Goal: Task Accomplishment & Management: Use online tool/utility

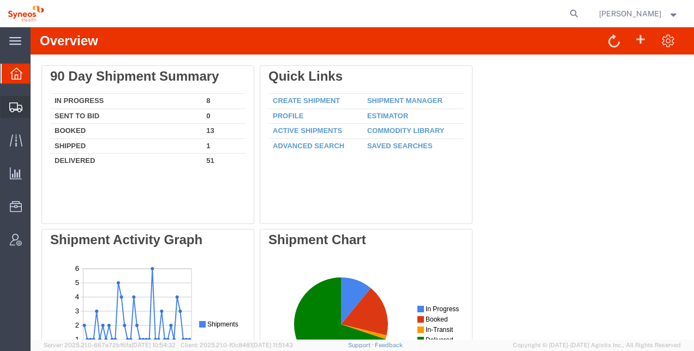
click at [0, 0] on span "Shipment Manager" at bounding box center [0, 0] width 0 height 0
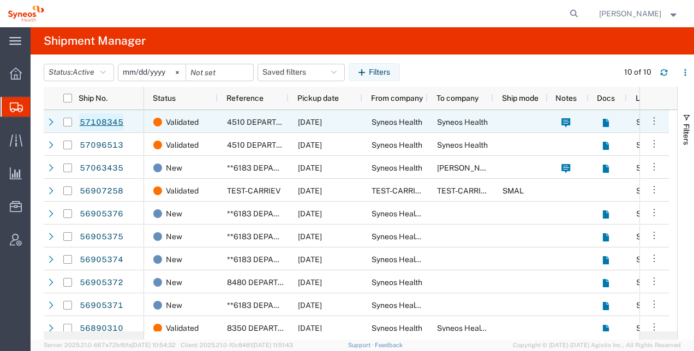
click at [99, 124] on link "57108345" at bounding box center [101, 121] width 45 height 17
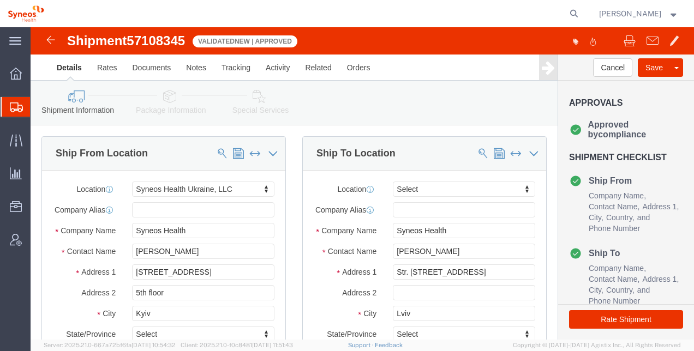
select select "66391"
select select
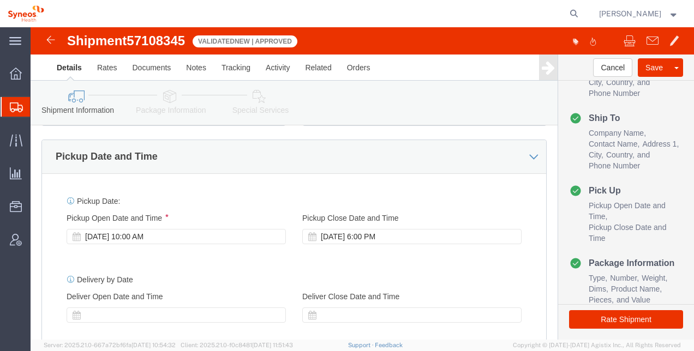
scroll to position [382, 0]
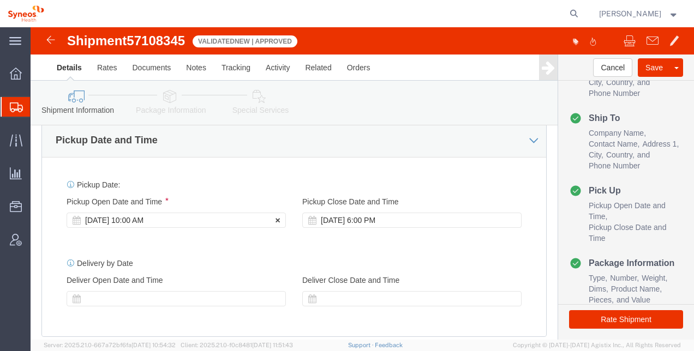
click div "Oct 15 2025 10:00 AM"
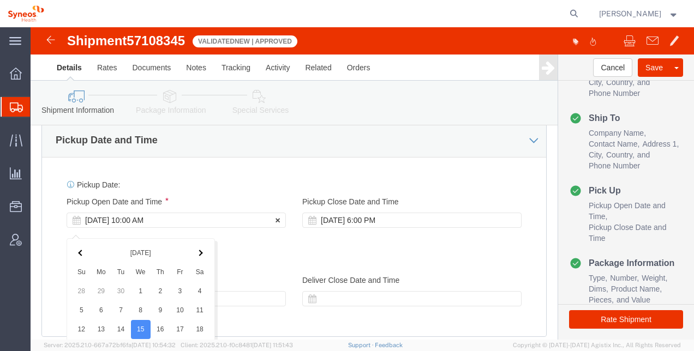
scroll to position [623, 0]
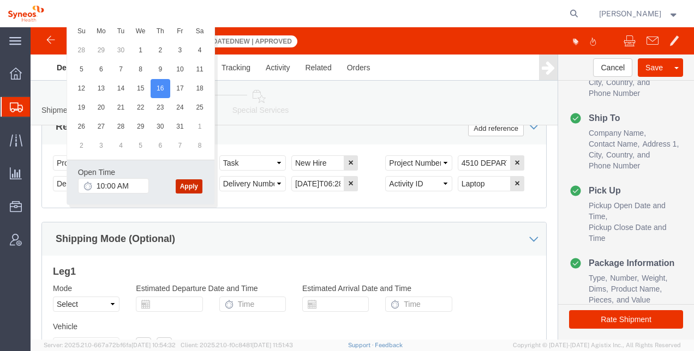
click button "Apply"
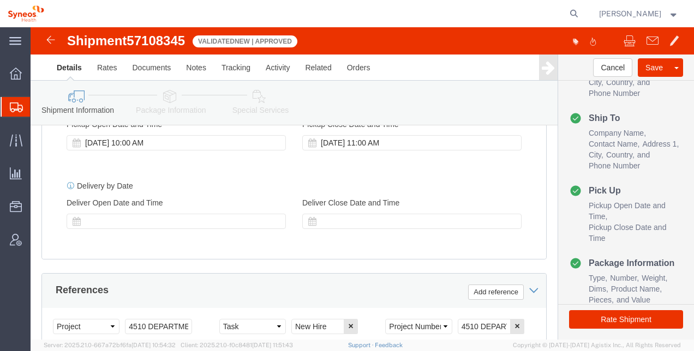
scroll to position [405, 0]
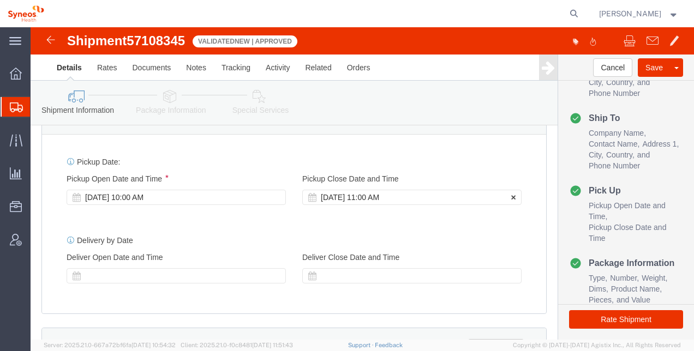
click icon
click div "Oct 16 2025 11:00 AM"
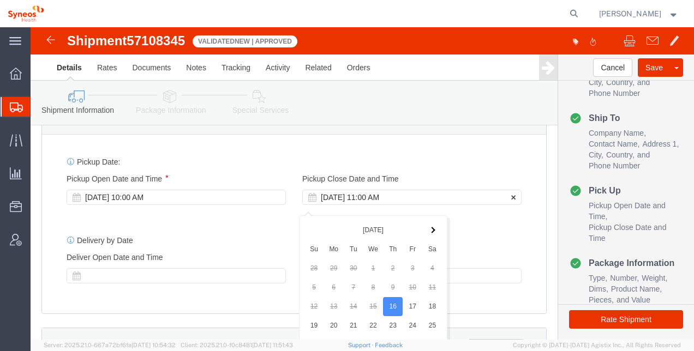
scroll to position [623, 0]
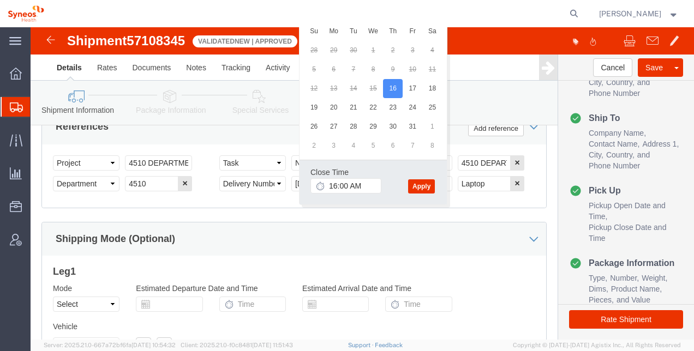
type input "4:00 PM"
click div "Close Time 4:00 PM Oct 16 2025 11:00 AM - Oct 16 2025 11:00 AM Cancel Apply"
click button "Apply"
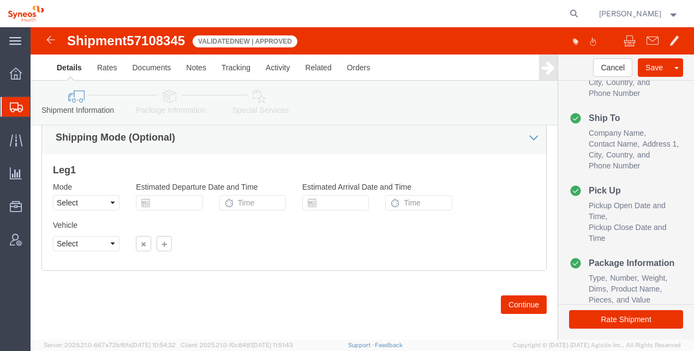
scroll to position [739, 0]
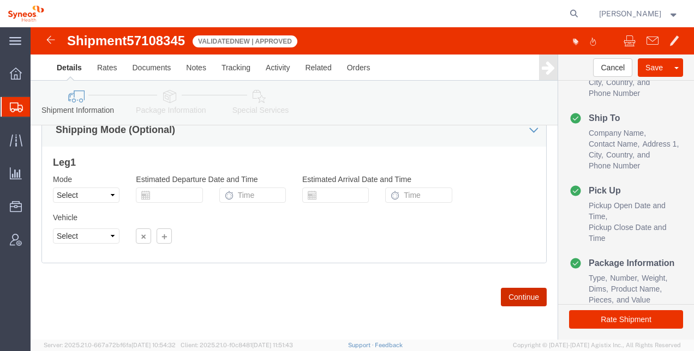
click button "Continue"
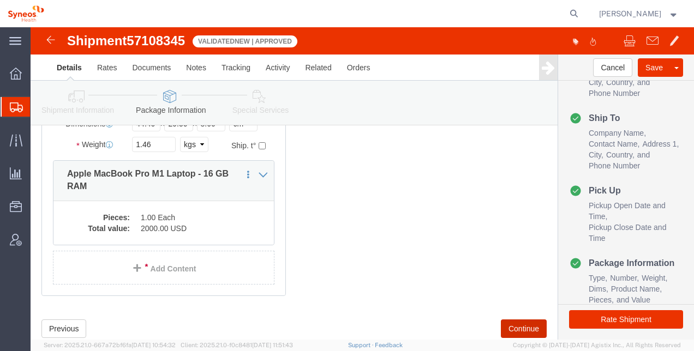
scroll to position [164, 0]
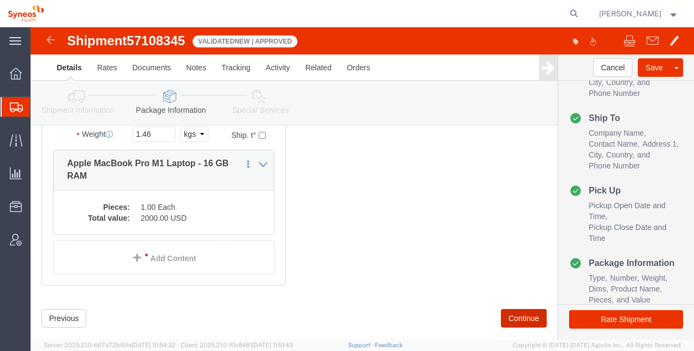
drag, startPoint x: 494, startPoint y: 290, endPoint x: 469, endPoint y: 281, distance: 26.7
click button "Continue"
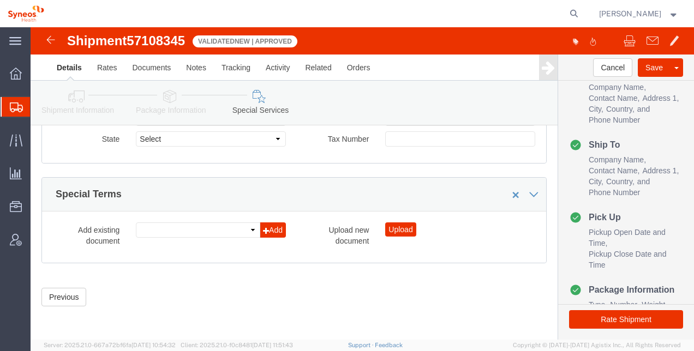
scroll to position [157, 0]
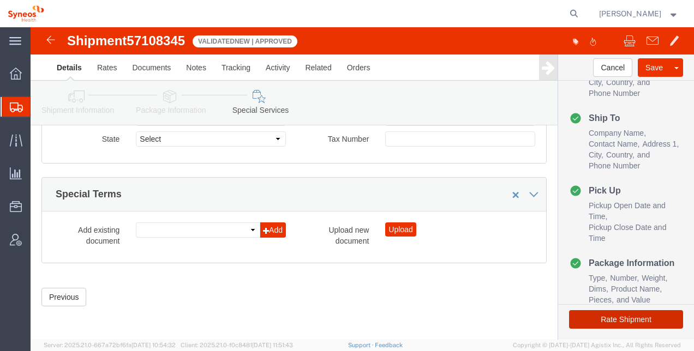
click button "Rate Shipment"
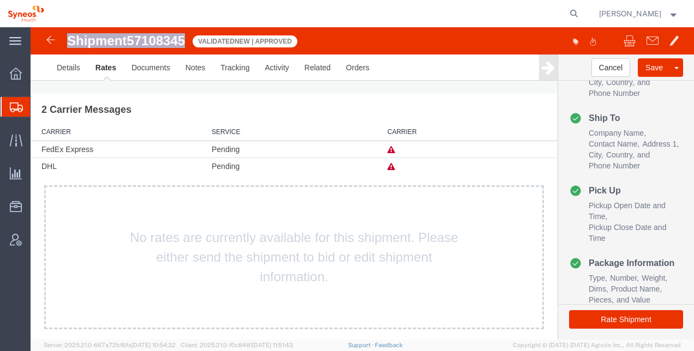
drag, startPoint x: 68, startPoint y: 37, endPoint x: 192, endPoint y: 41, distance: 124.4
click at [192, 41] on div "Shipment 57108345 ValidatedNew | Approved" at bounding box center [197, 44] width 331 height 21
copy h1 "Shipment 57108345"
